Goal: Navigation & Orientation: Understand site structure

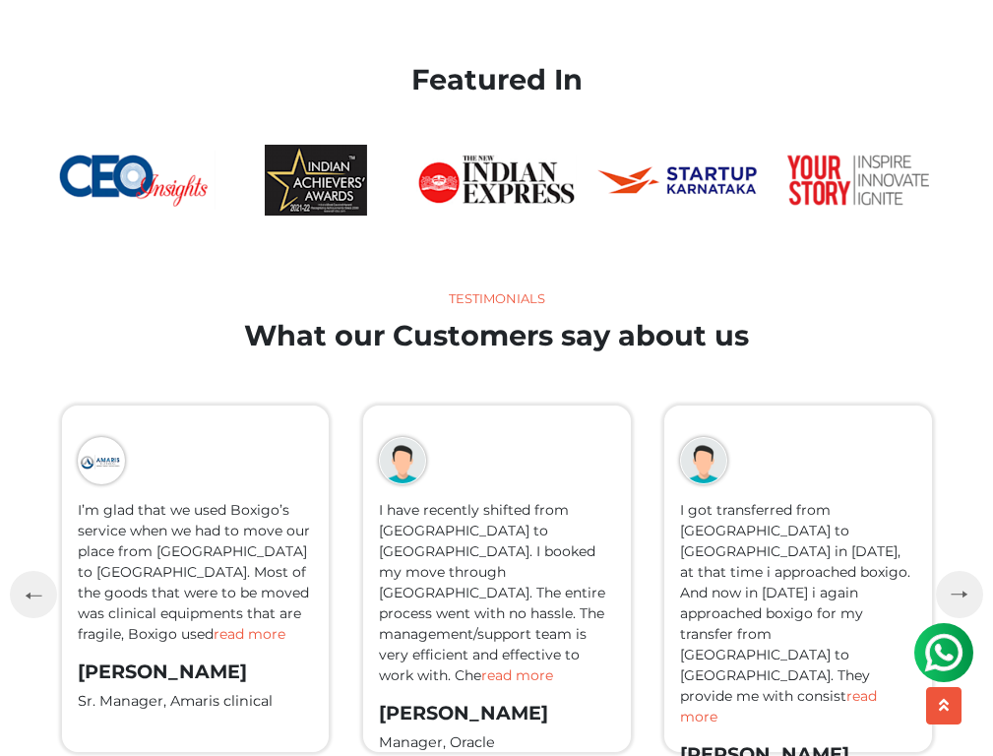
scroll to position [4143, 0]
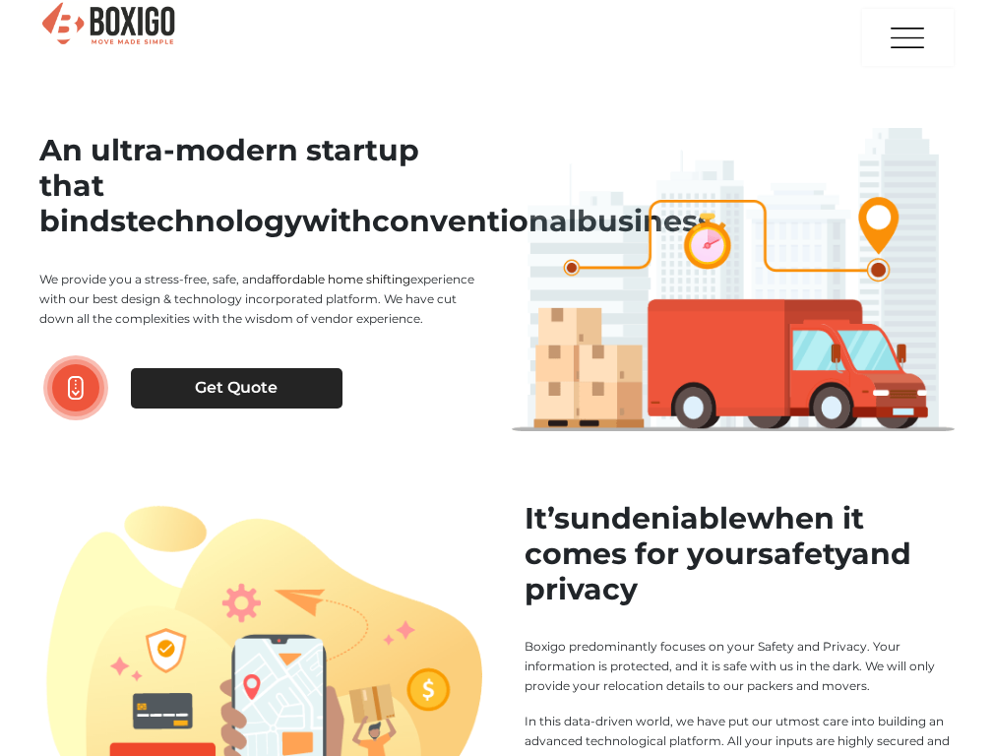
scroll to position [1912, 0]
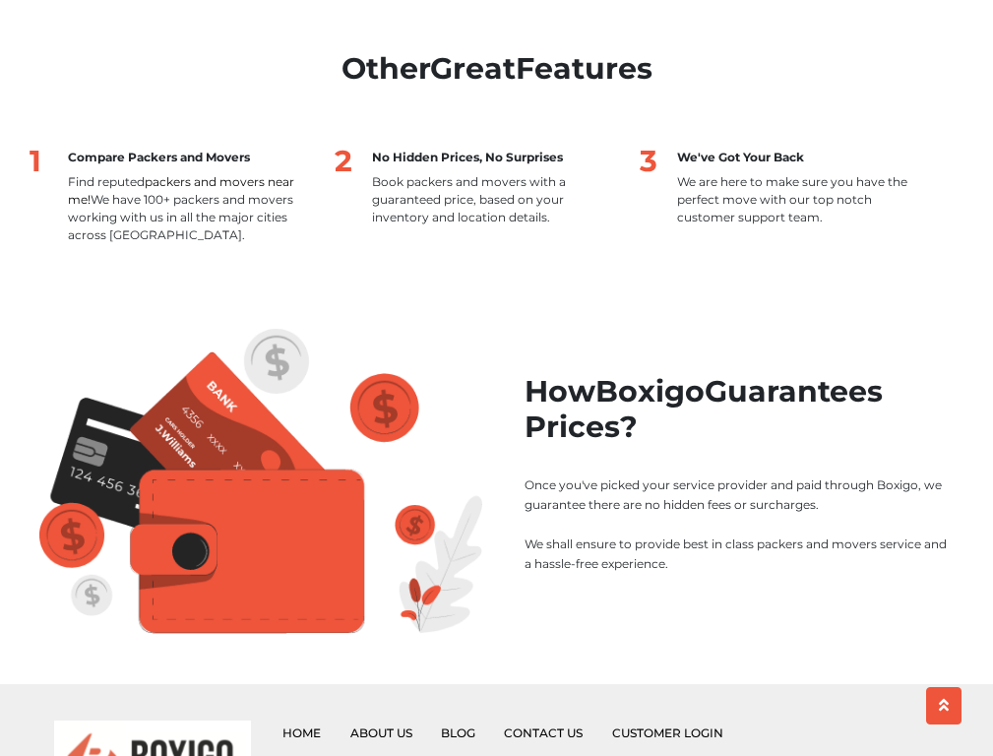
click at [528, 726] on link "Contact Us" at bounding box center [543, 733] width 79 height 15
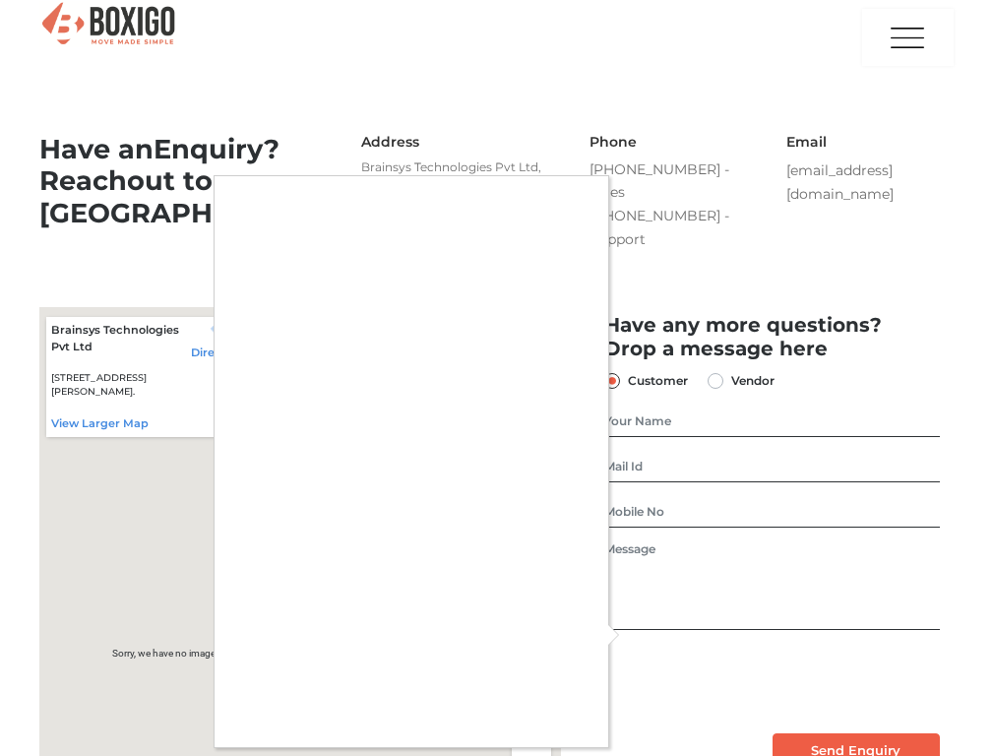
scroll to position [565, 0]
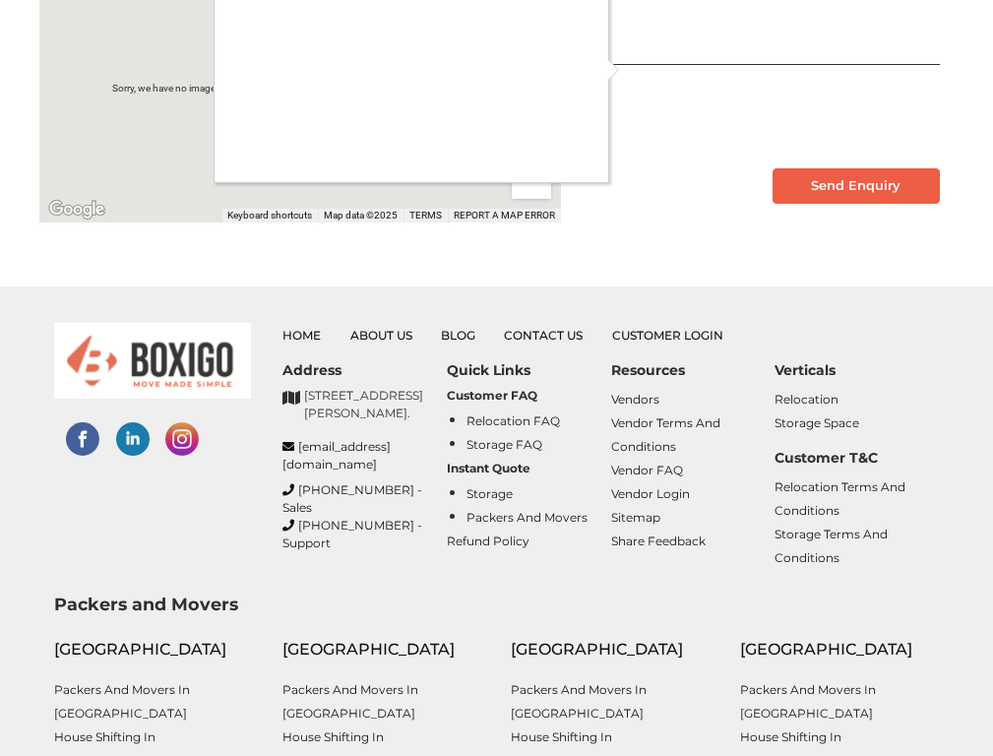
click at [808, 378] on div at bounding box center [496, 378] width 993 height 756
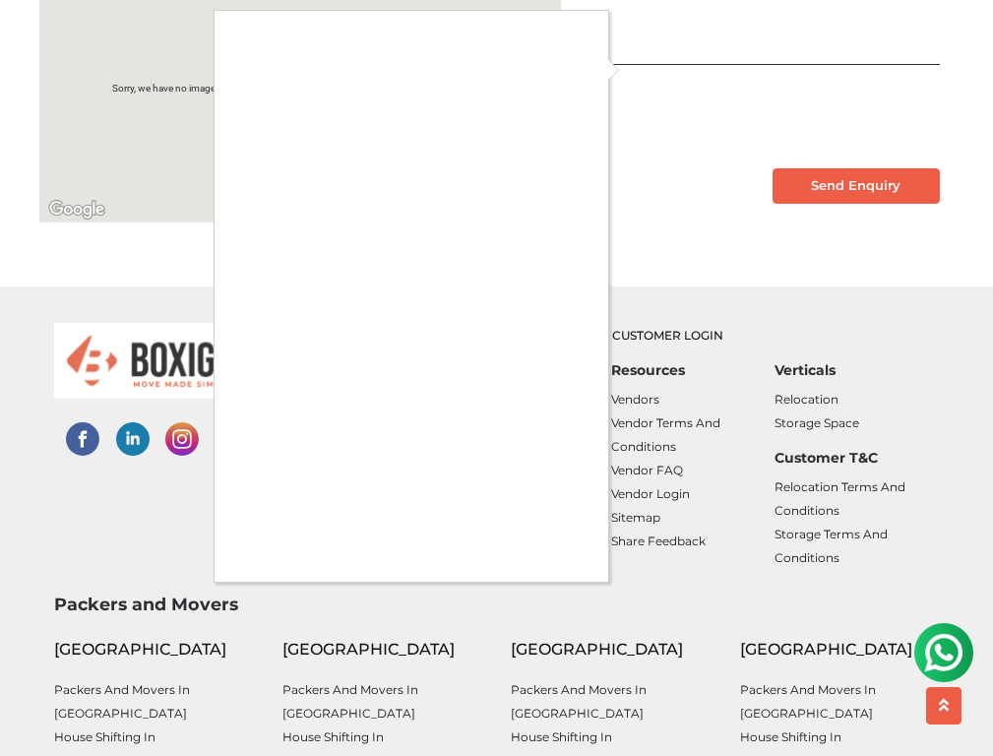
scroll to position [0, 0]
